Goal: Transaction & Acquisition: Book appointment/travel/reservation

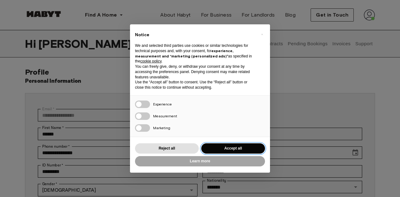
click at [229, 146] on button "Accept all" at bounding box center [233, 149] width 64 height 10
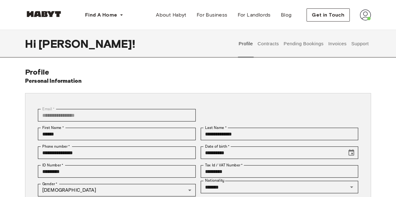
click at [261, 43] on button "Contracts" at bounding box center [267, 44] width 23 height 28
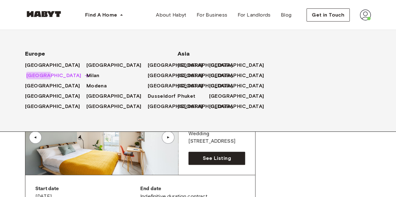
click at [38, 76] on span "[GEOGRAPHIC_DATA]" at bounding box center [53, 76] width 55 height 8
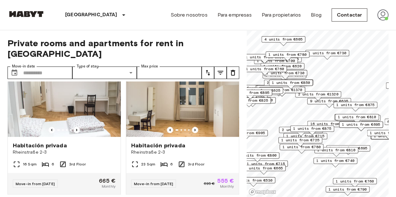
scroll to position [440, 0]
click at [192, 128] on icon "Previous image" at bounding box center [195, 130] width 6 height 6
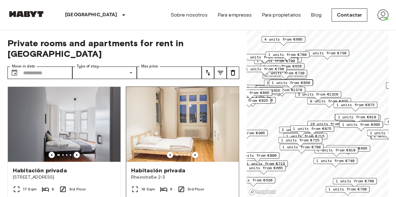
scroll to position [284, 0]
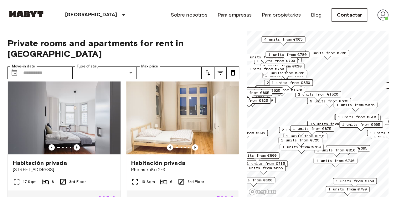
click at [191, 138] on img at bounding box center [182, 116] width 113 height 75
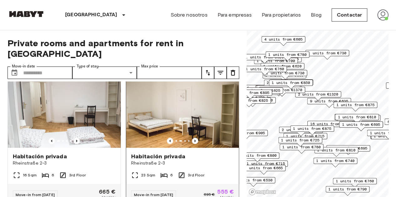
scroll to position [429, 0]
click at [181, 91] on img at bounding box center [182, 110] width 113 height 75
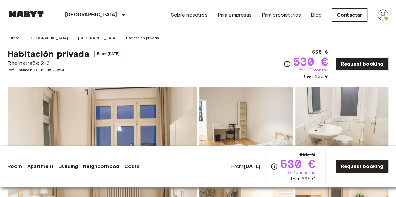
click at [151, 99] on img at bounding box center [102, 170] width 189 height 166
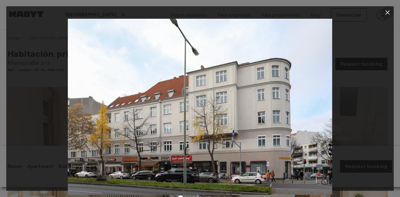
click at [388, 11] on icon "button" at bounding box center [388, 13] width 8 height 8
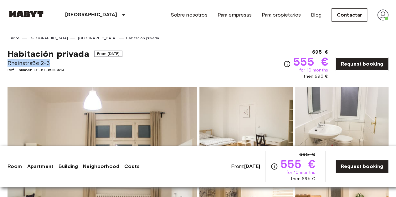
drag, startPoint x: 0, startPoint y: 0, endPoint x: 6, endPoint y: 64, distance: 64.4
copy span "Rheinstraße 2-3"
